Goal: Information Seeking & Learning: Learn about a topic

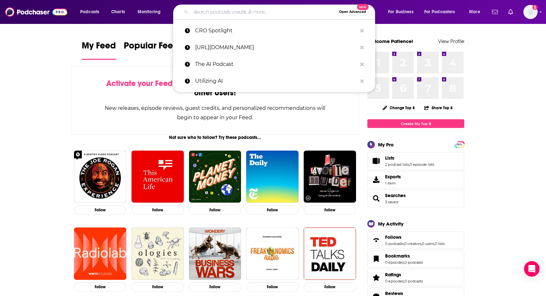
click at [203, 10] on input "Search podcasts, credits, & more..." at bounding box center [263, 12] width 145 height 10
paste input "The Carlat Psychiatry Podcast"
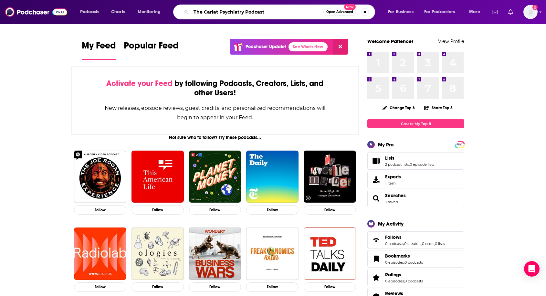
type input "The Carlat Psychiatry Podcast"
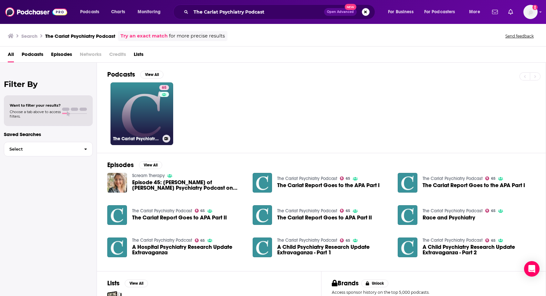
click at [144, 119] on link "65 The Carlat Psychiatry Podcast" at bounding box center [141, 113] width 63 height 63
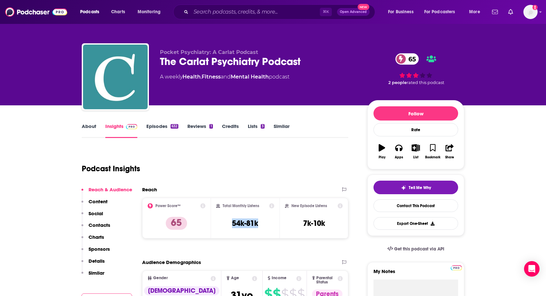
drag, startPoint x: 263, startPoint y: 224, endPoint x: 225, endPoint y: 226, distance: 38.5
click at [225, 226] on div "Total Monthly Listens 54k-81k" at bounding box center [245, 218] width 58 height 30
copy h3 "54k-81k"
click at [202, 10] on input "Search podcasts, credits, & more..." at bounding box center [255, 12] width 129 height 10
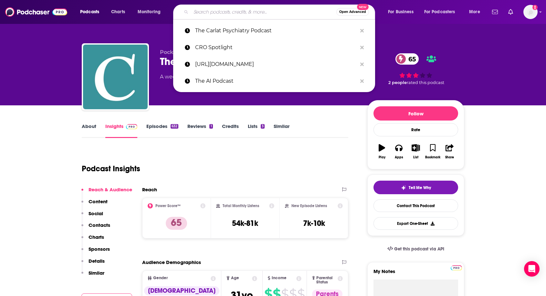
paste input "Psychiatry & Psychotherapy Podcast"
type input "Psychiatry & Psychotherapy Podcast"
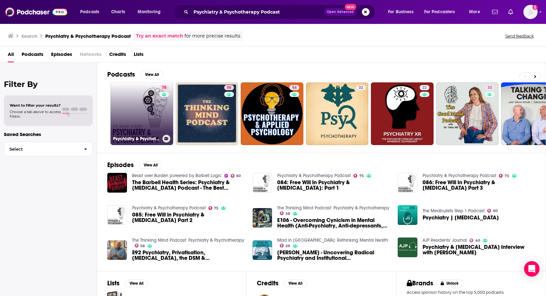
click at [162, 108] on div "75" at bounding box center [164, 110] width 11 height 50
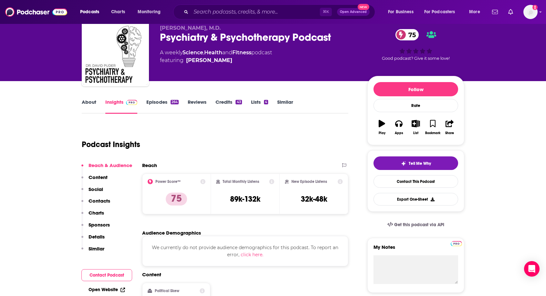
scroll to position [32, 0]
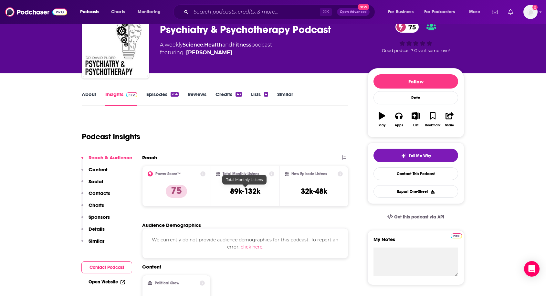
click at [244, 194] on h3 "89k-132k" at bounding box center [245, 191] width 30 height 10
copy div "89k-132k"
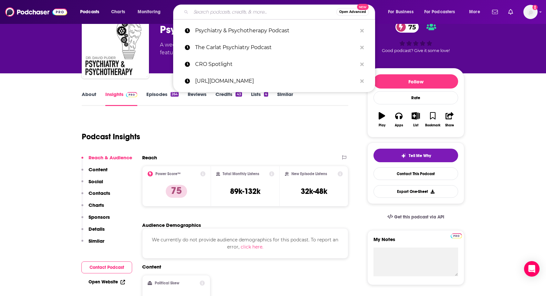
click at [197, 16] on input "Search podcasts, credits, & more..." at bounding box center [263, 12] width 145 height 10
paste input "This Week in Neuroscience"
type input "This Week in Neuroscience"
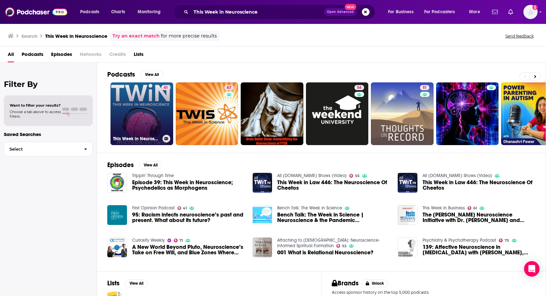
click at [137, 112] on link "61 This Week in Neuroscience" at bounding box center [141, 113] width 63 height 63
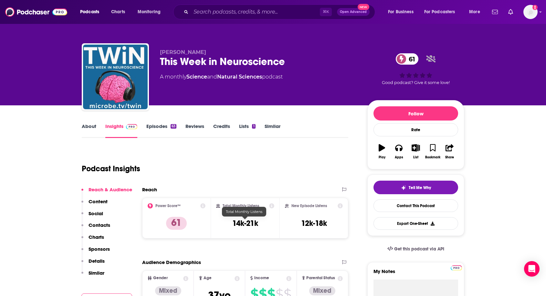
click at [244, 223] on h3 "14k-21k" at bounding box center [245, 223] width 26 height 10
copy div "14k-21k"
click at [224, 12] on input "Search podcasts, credits, & more..." at bounding box center [255, 12] width 129 height 10
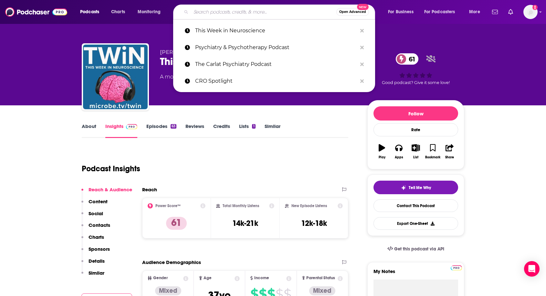
paste input "Psychiatry Boot Camp"
type input "Psychiatry Boot Camp"
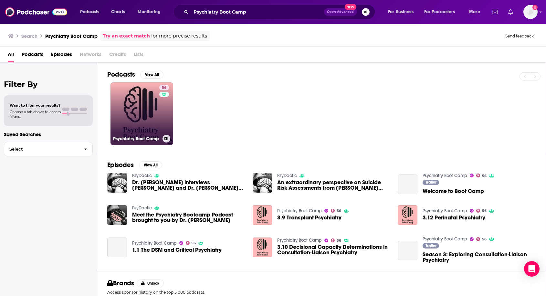
click at [159, 124] on div "56" at bounding box center [164, 110] width 11 height 50
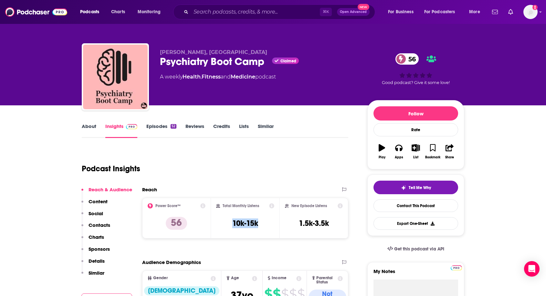
drag, startPoint x: 264, startPoint y: 225, endPoint x: 223, endPoint y: 225, distance: 40.7
click at [223, 225] on div "Total Monthly Listens 10k-15k" at bounding box center [245, 218] width 58 height 30
copy h3 "10k-15k"
click at [216, 14] on input "Search podcasts, credits, & more..." at bounding box center [255, 12] width 129 height 10
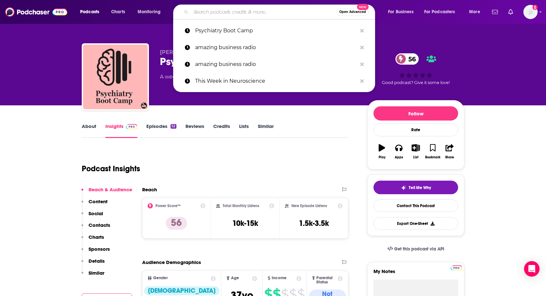
paste input "Pharmacy Podcast Network"
type input "Pharmacy Podcast Network"
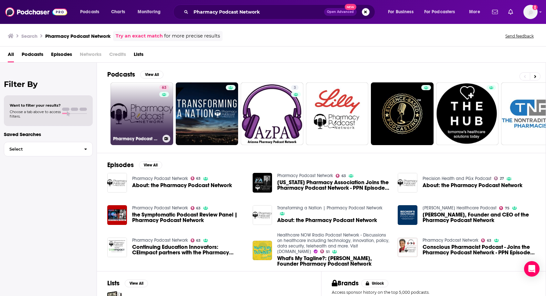
click at [137, 117] on link "63 Pharmacy Podcast Network" at bounding box center [141, 113] width 63 height 63
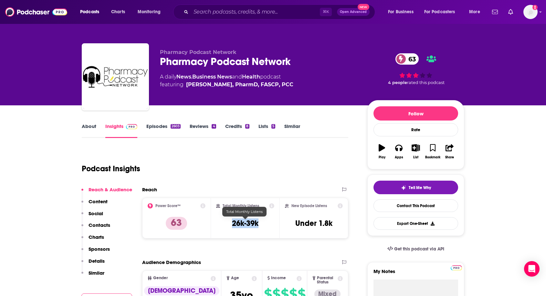
drag, startPoint x: 231, startPoint y: 223, endPoint x: 259, endPoint y: 224, distance: 27.5
click at [259, 224] on div "Total Monthly Listens 26k-39k" at bounding box center [245, 218] width 58 height 30
copy h3 "26k-39k"
